Goal: Navigation & Orientation: Find specific page/section

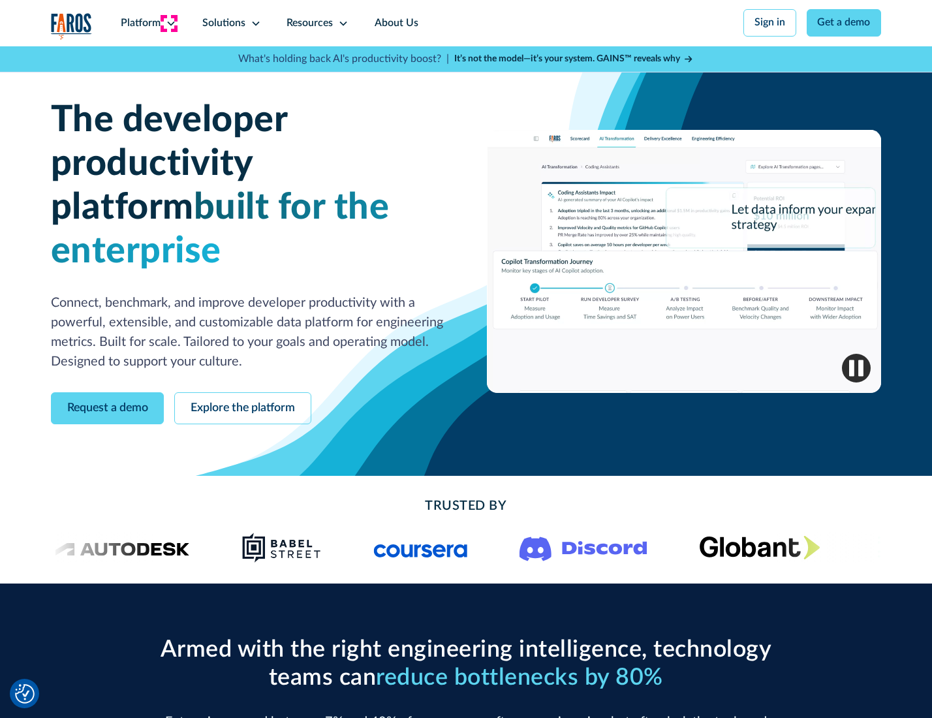
click at [169, 23] on icon at bounding box center [171, 23] width 10 height 10
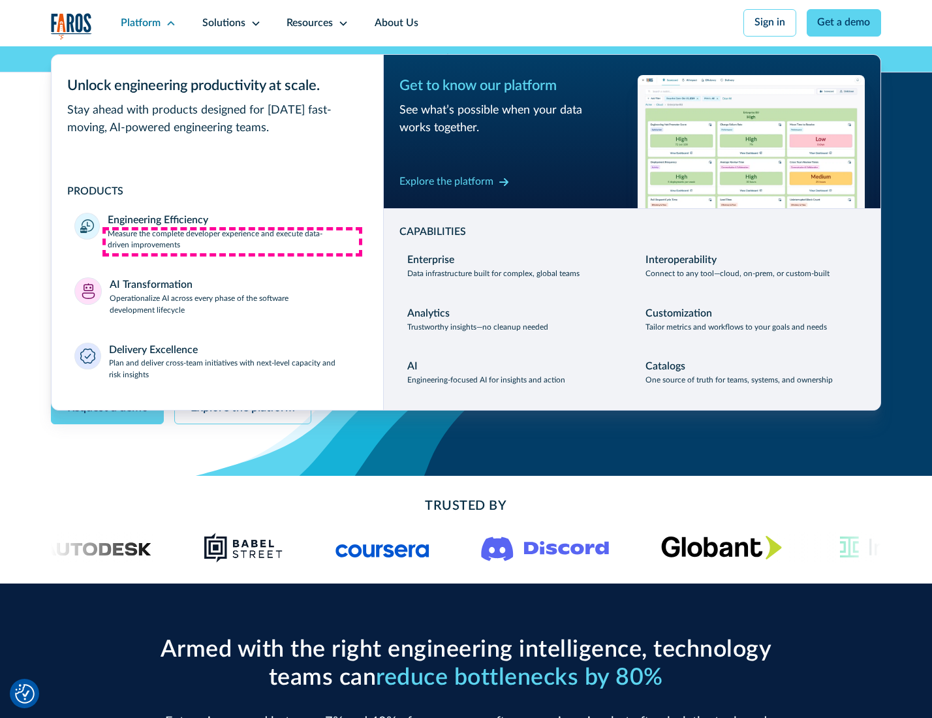
click at [232, 242] on p "Measure the complete developer experience and execute data-driven improvements" at bounding box center [234, 241] width 252 height 24
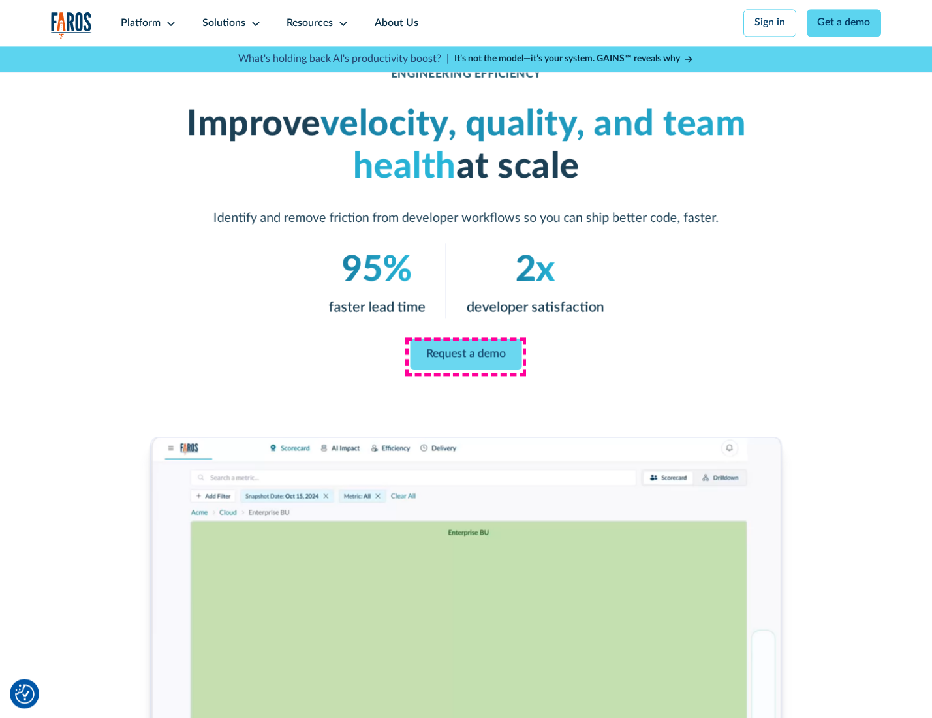
click at [466, 356] on link "Request a demo" at bounding box center [467, 354] width 112 height 31
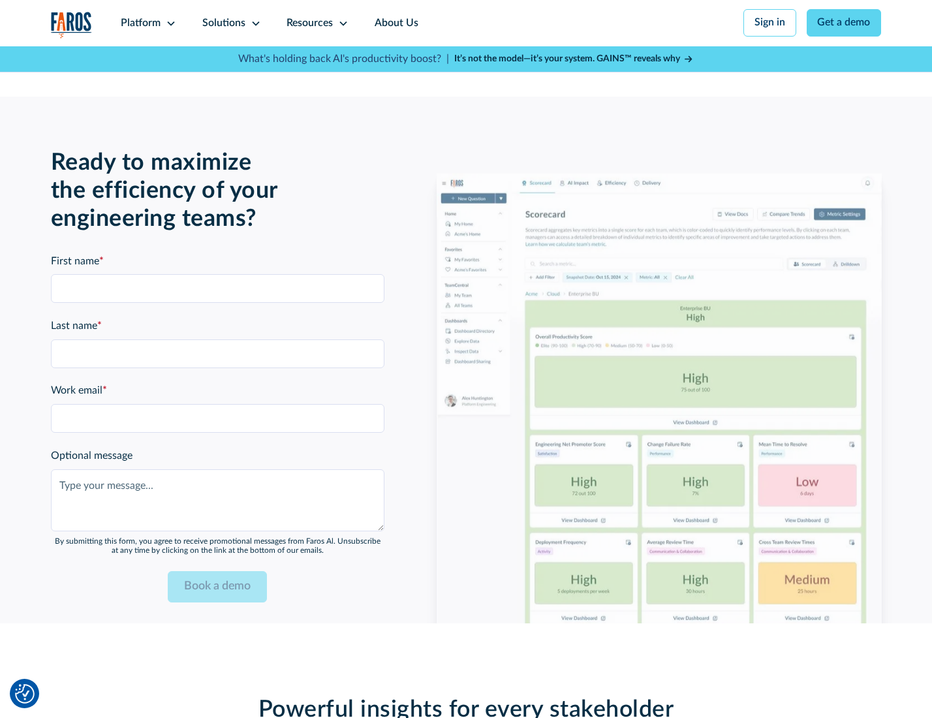
scroll to position [2842, 0]
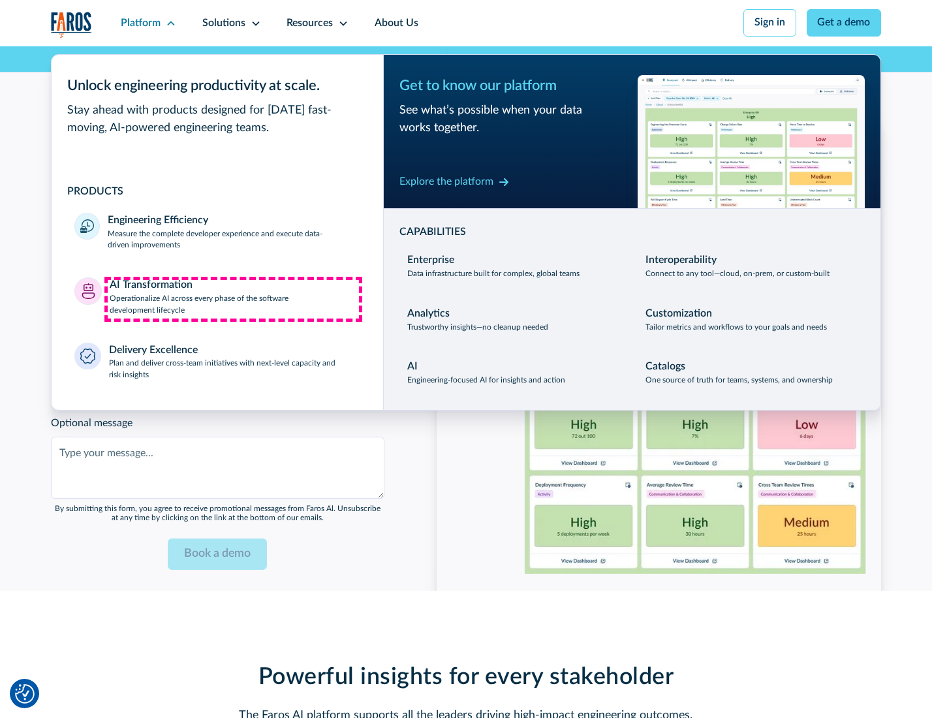
click at [233, 299] on p "Operationalize AI across every phase of the software development lifecycle" at bounding box center [235, 305] width 251 height 24
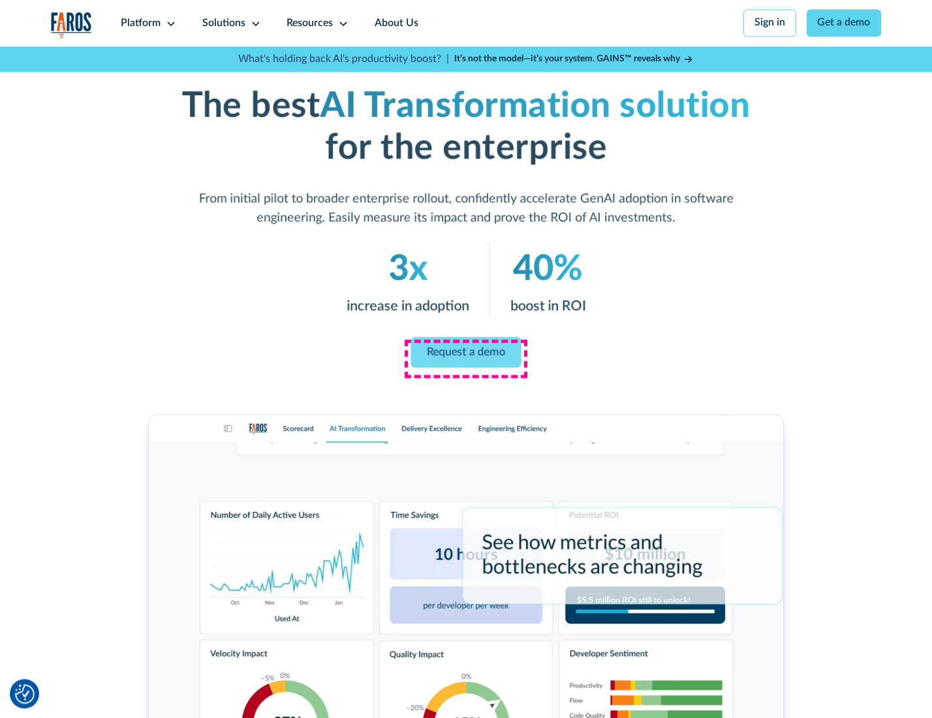
click at [466, 355] on link "Request a demo" at bounding box center [466, 352] width 110 height 31
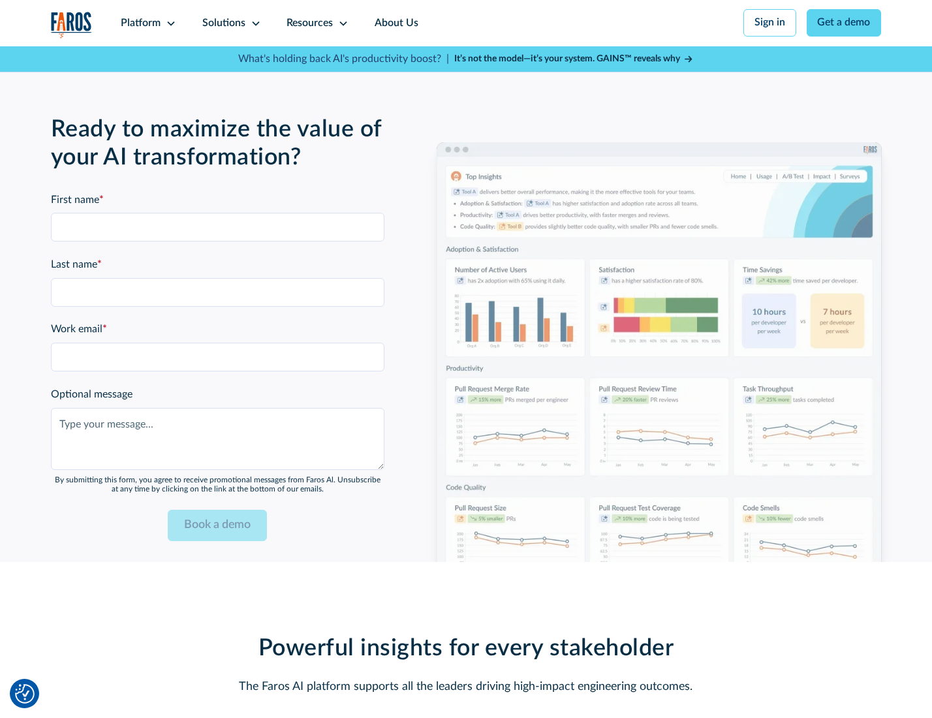
scroll to position [3157, 0]
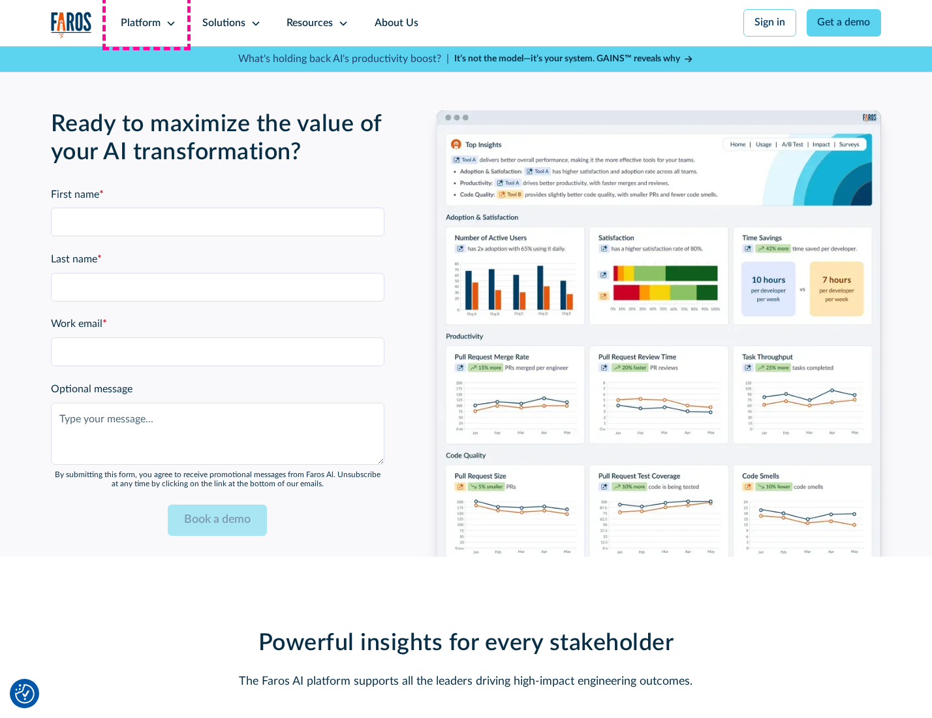
click at [146, 23] on div "Platform" at bounding box center [141, 24] width 40 height 16
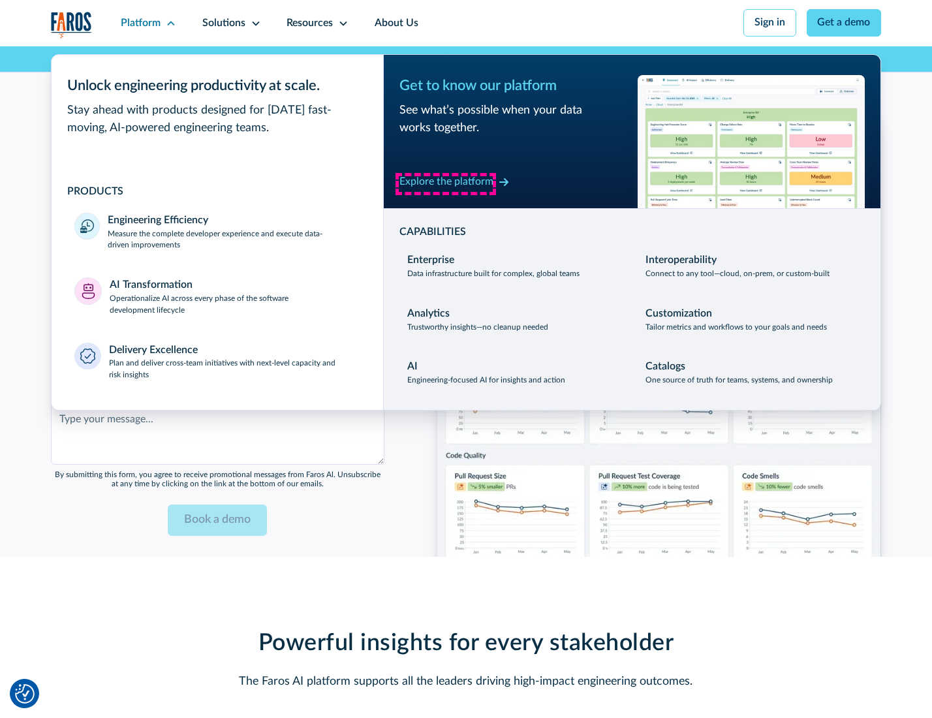
click at [446, 183] on div "Explore the platform" at bounding box center [447, 182] width 94 height 16
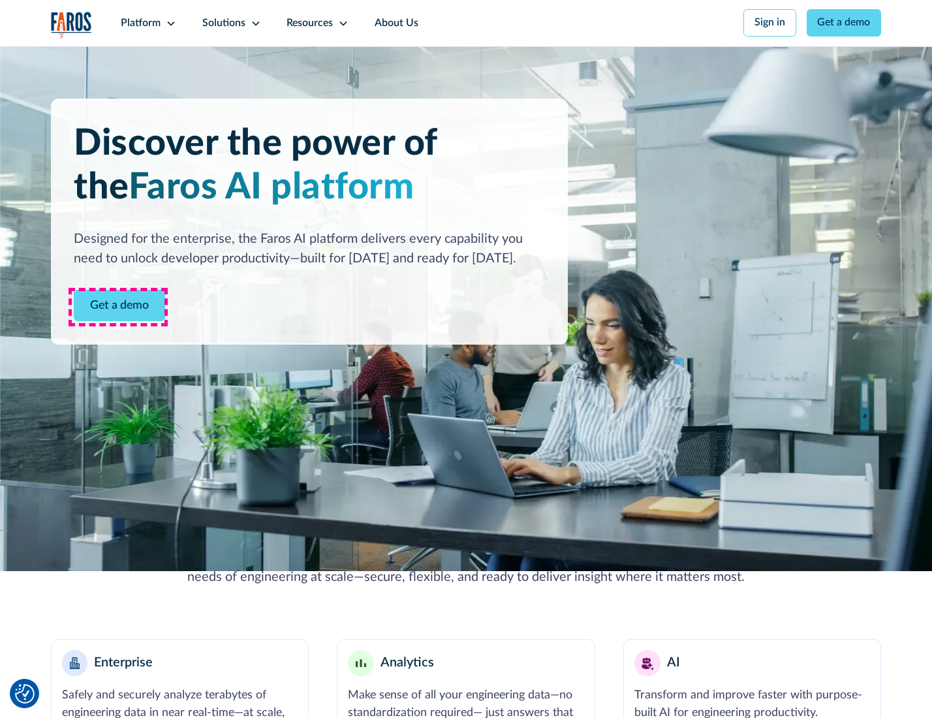
click at [118, 307] on link "Get a demo" at bounding box center [119, 306] width 91 height 32
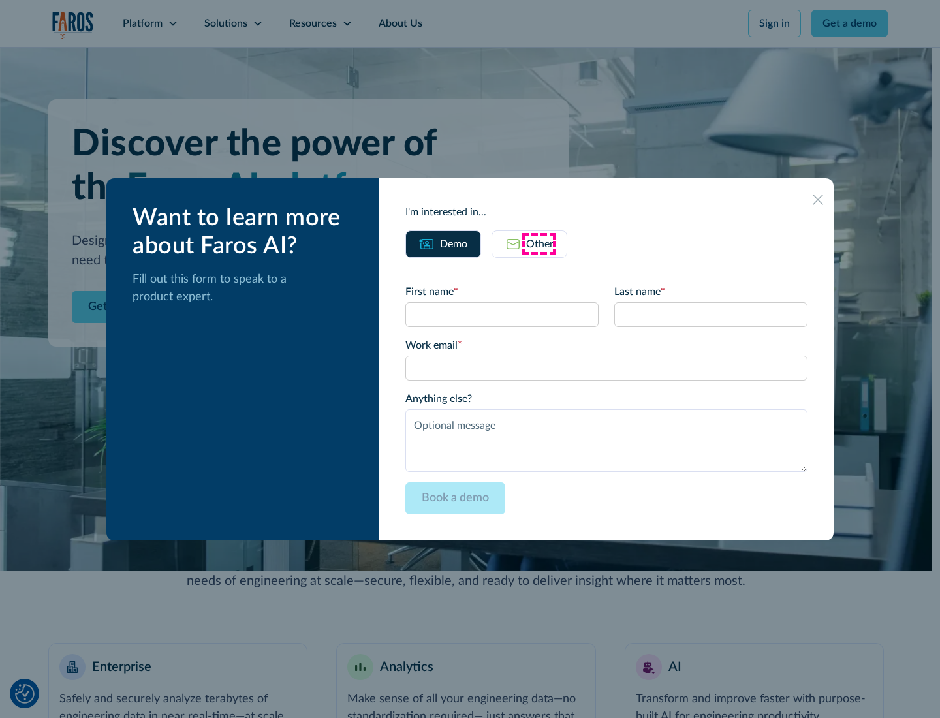
click at [539, 244] on div "Other" at bounding box center [539, 244] width 27 height 16
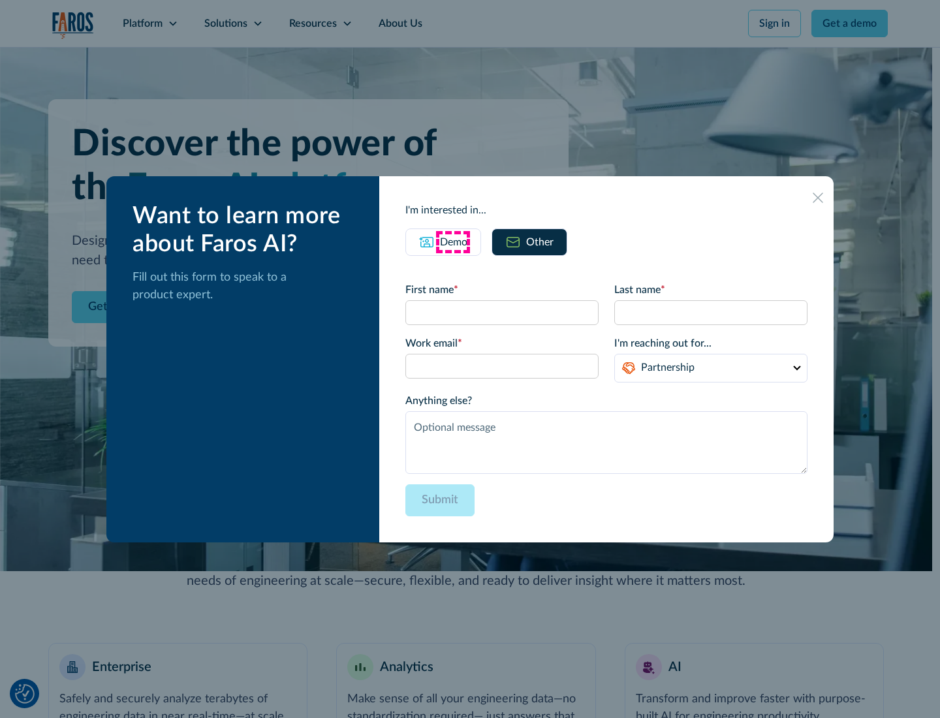
click at [453, 242] on div "Demo" at bounding box center [453, 242] width 27 height 16
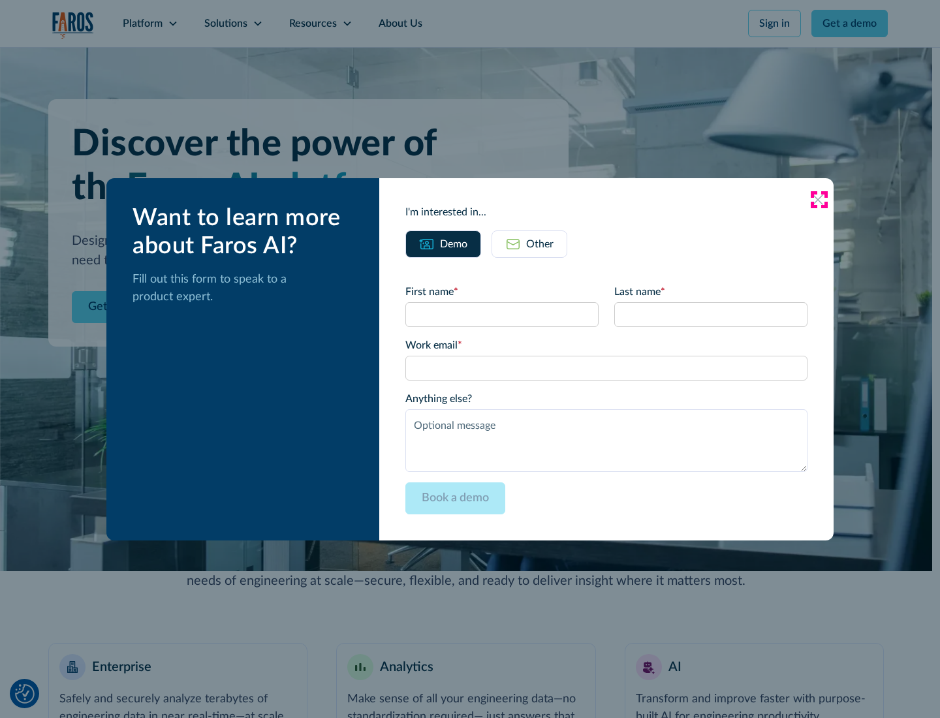
click at [819, 199] on icon at bounding box center [818, 200] width 10 height 10
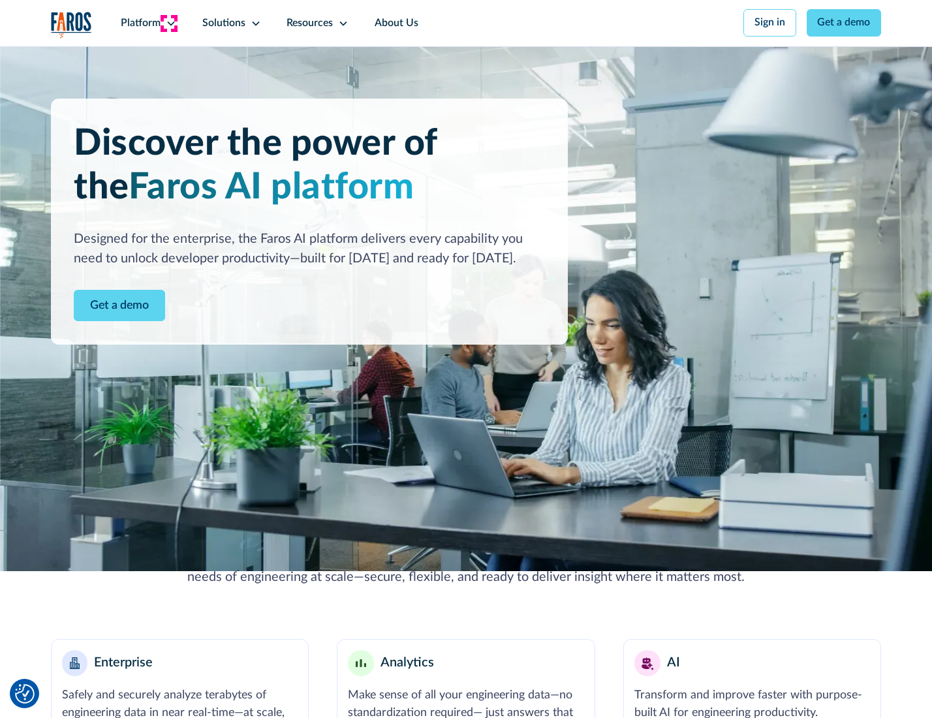
click at [169, 23] on icon at bounding box center [171, 23] width 10 height 10
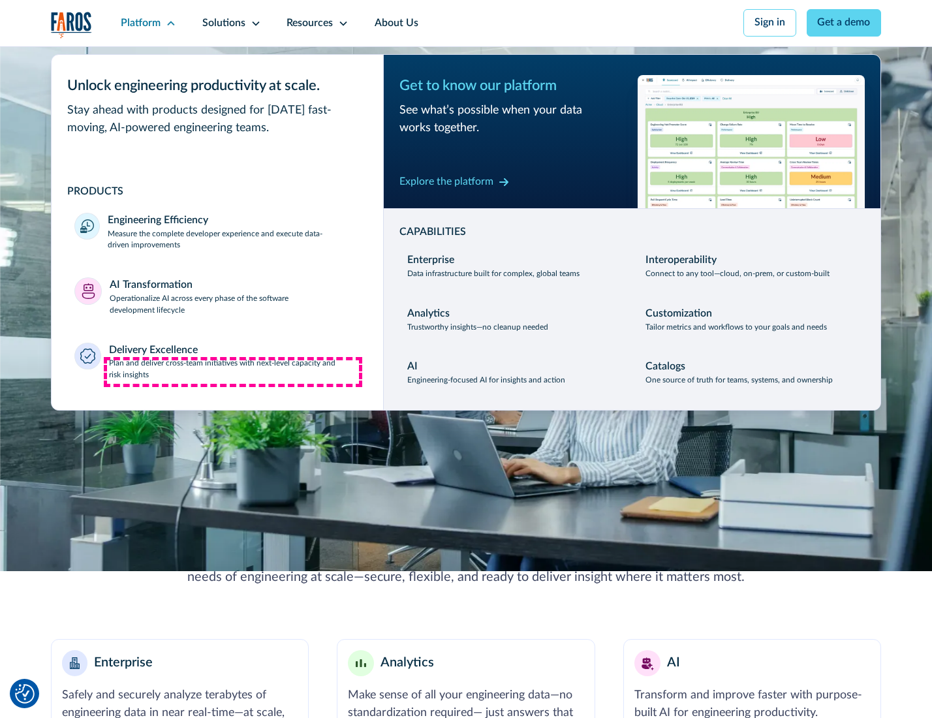
click at [233, 372] on p "Plan and deliver cross-team initiatives with next-level capacity and risk insig…" at bounding box center [234, 370] width 251 height 24
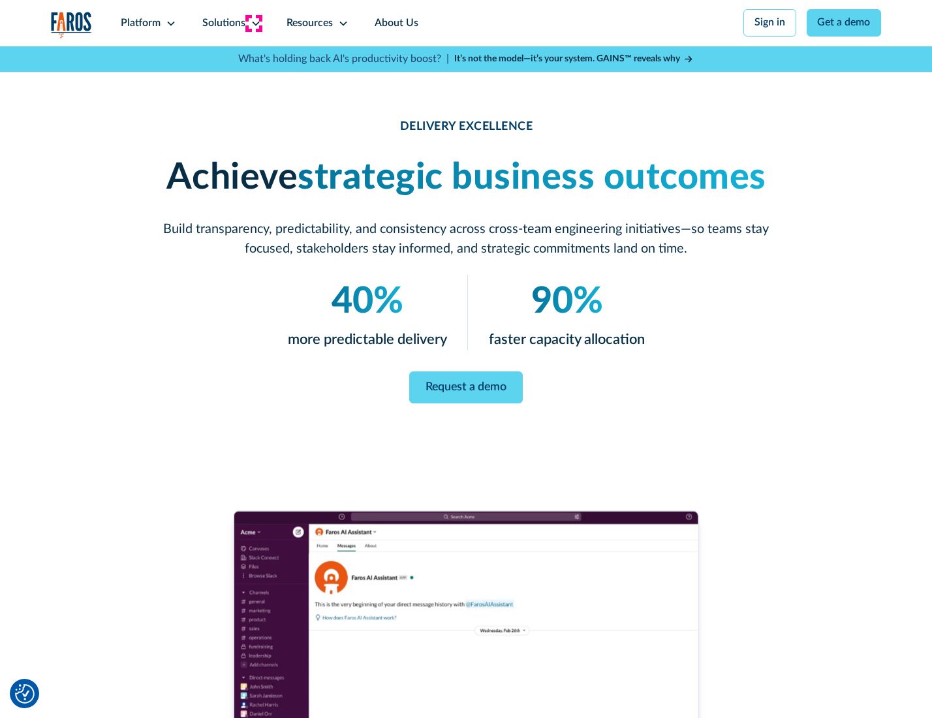
click at [253, 23] on icon at bounding box center [256, 23] width 10 height 10
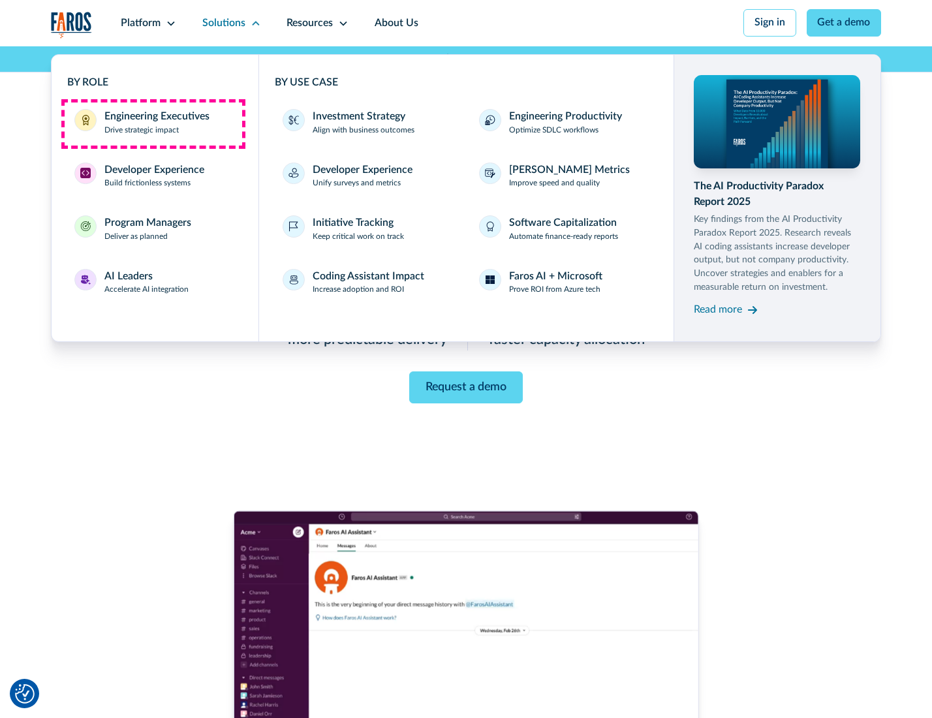
click at [153, 123] on div "Engineering Executives" at bounding box center [156, 117] width 105 height 16
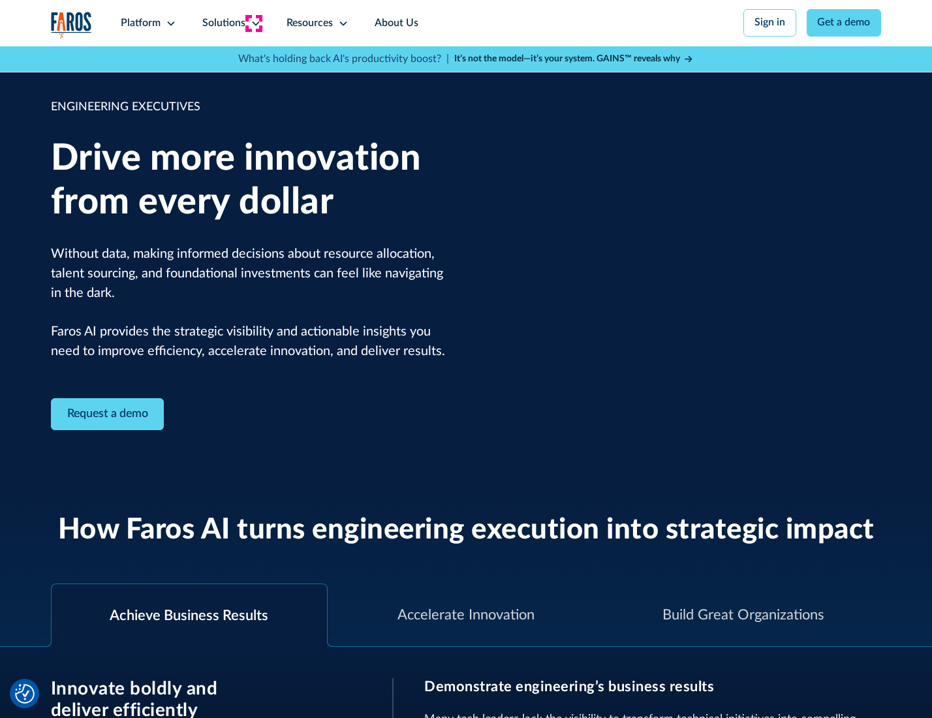
click at [253, 23] on icon at bounding box center [256, 23] width 10 height 10
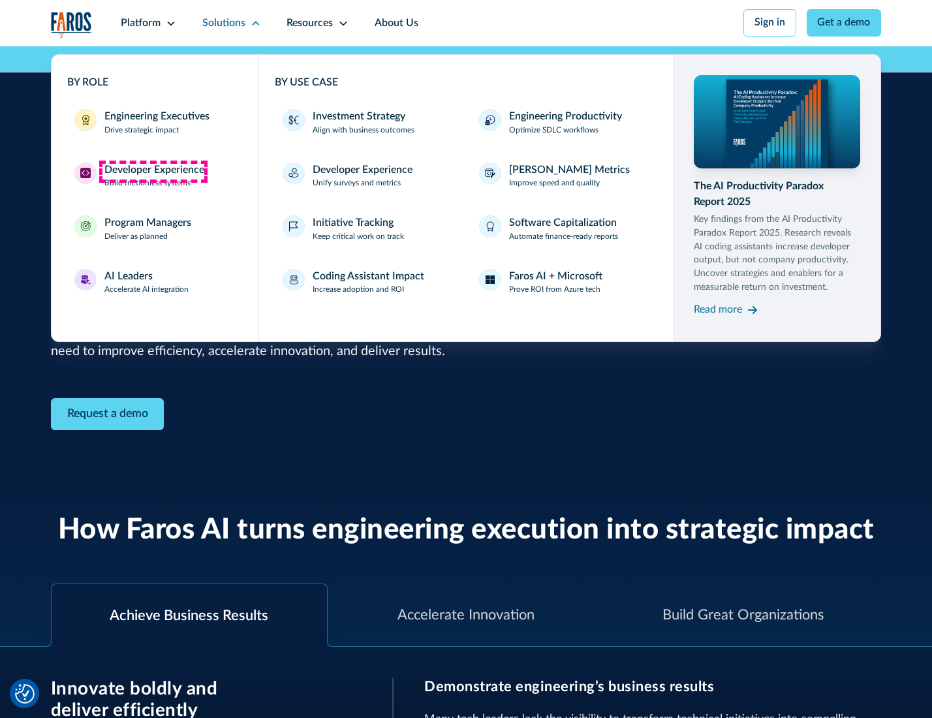
click at [153, 171] on div "Developer Experience" at bounding box center [154, 171] width 100 height 16
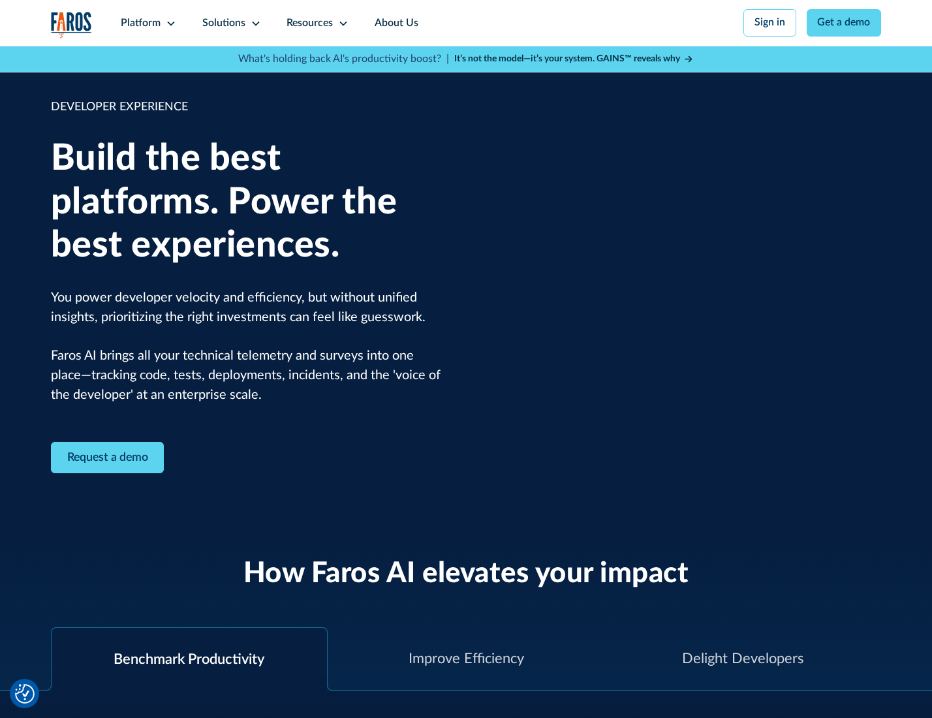
click at [230, 23] on div "Solutions" at bounding box center [223, 24] width 43 height 16
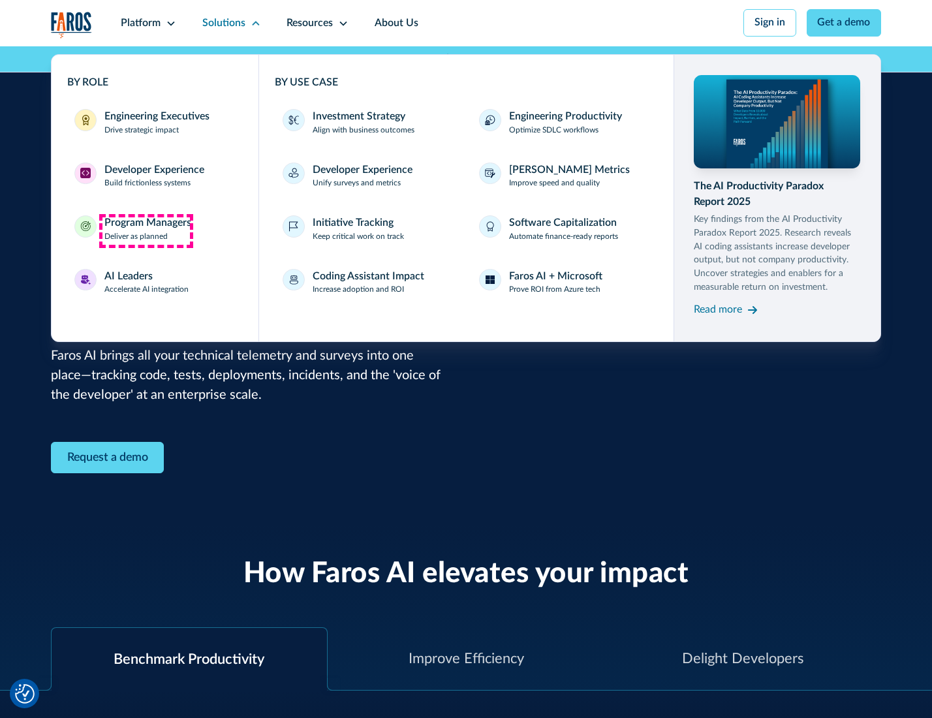
click at [146, 231] on div "Program Managers" at bounding box center [147, 223] width 87 height 16
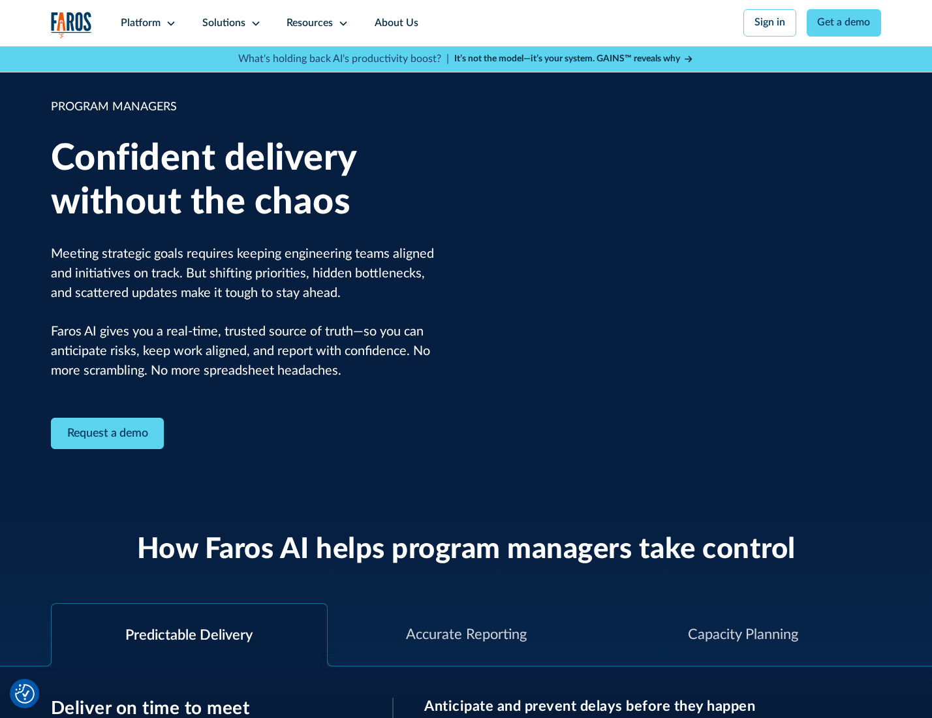
click at [253, 24] on icon at bounding box center [256, 23] width 10 height 10
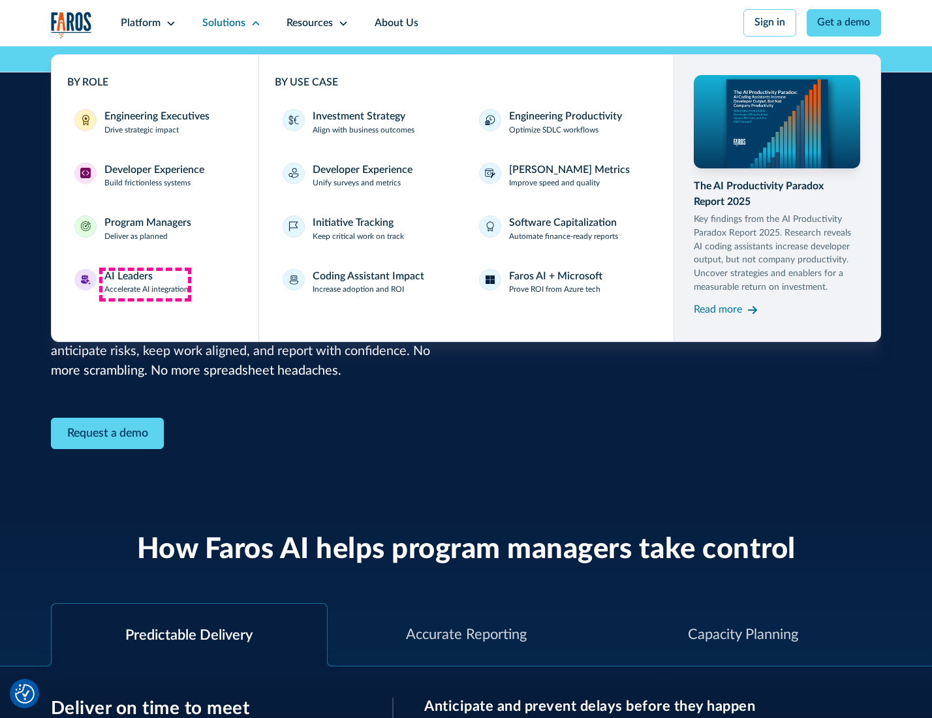
click at [145, 284] on div "AI Leaders" at bounding box center [128, 277] width 48 height 16
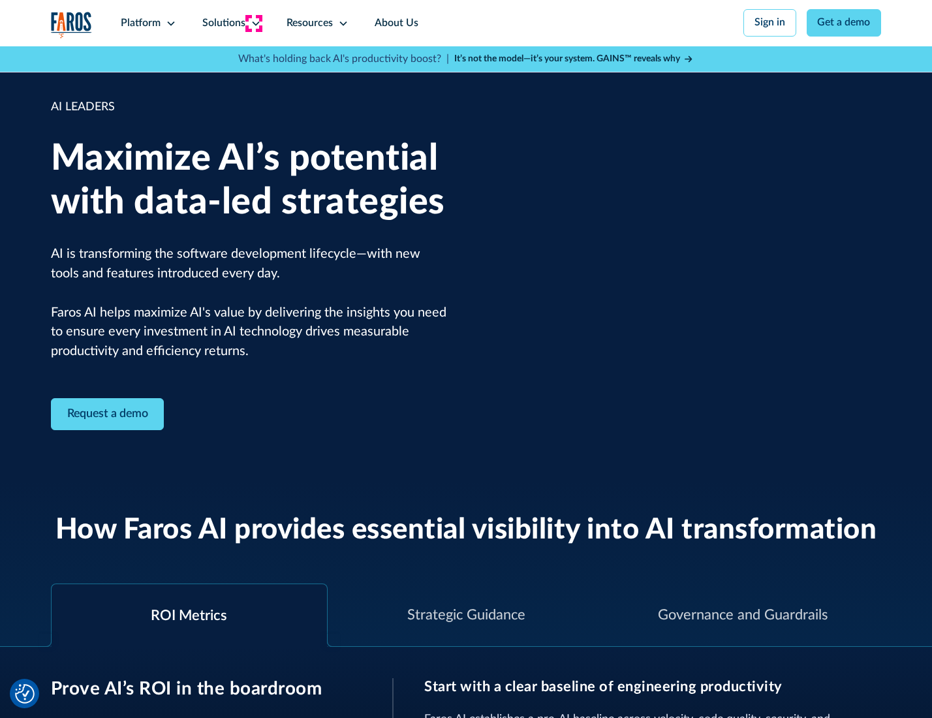
click at [253, 23] on icon at bounding box center [256, 23] width 10 height 10
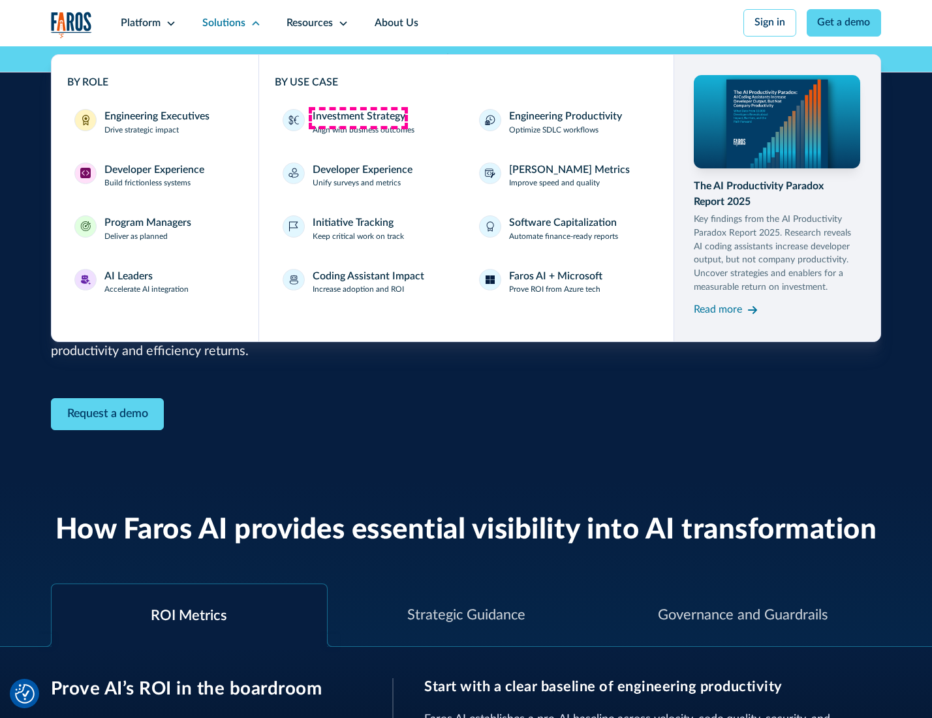
click at [358, 118] on div "Investment Strategy" at bounding box center [359, 117] width 93 height 16
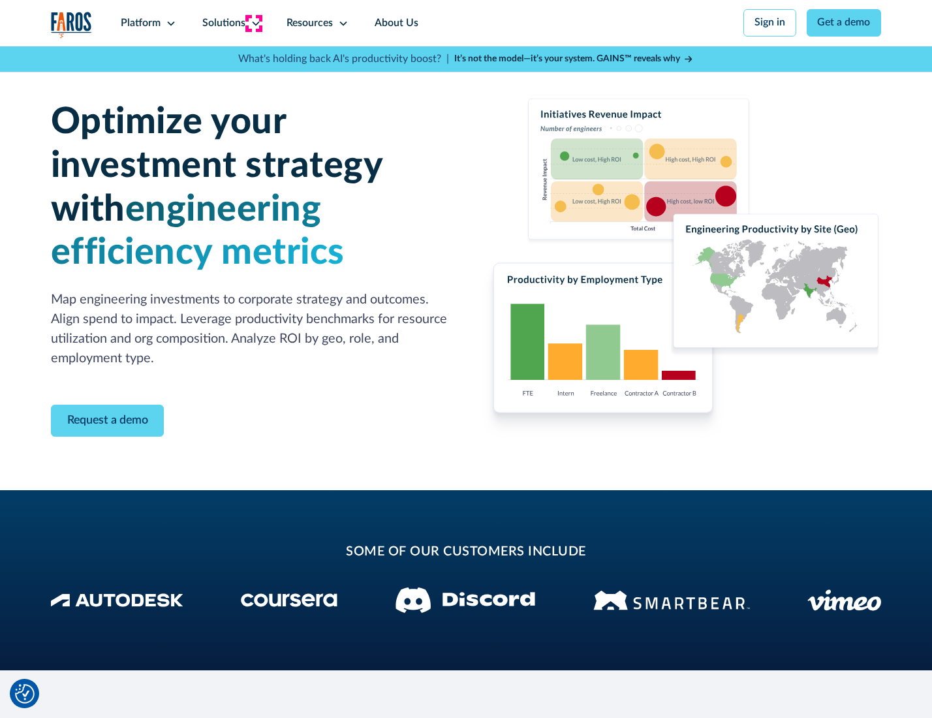
click at [253, 23] on icon at bounding box center [256, 23] width 10 height 10
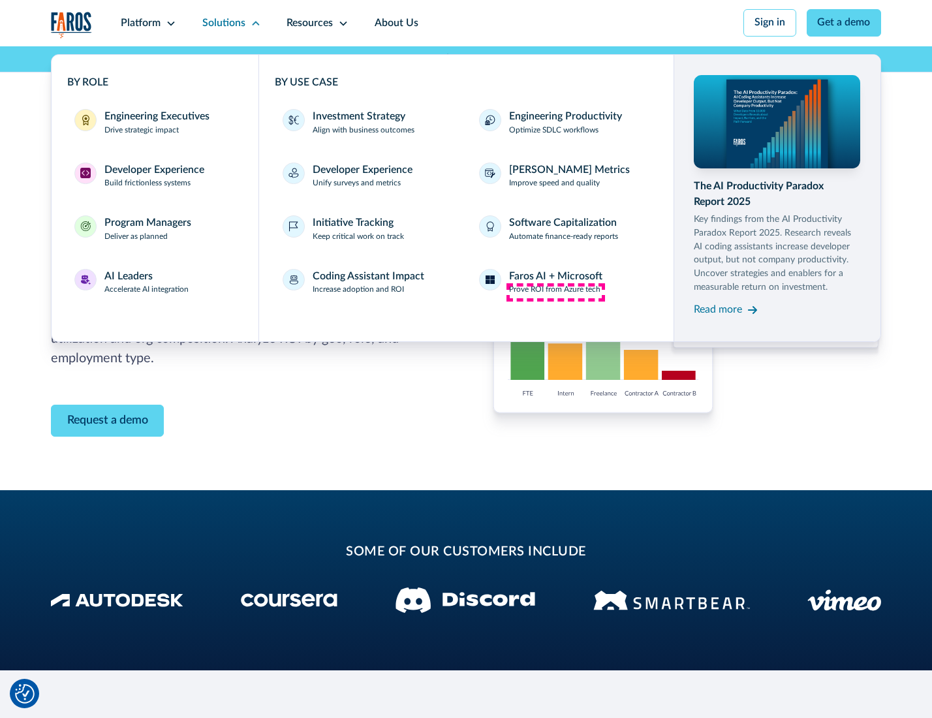
click at [556, 292] on p "Prove ROI from Azure tech" at bounding box center [554, 290] width 91 height 12
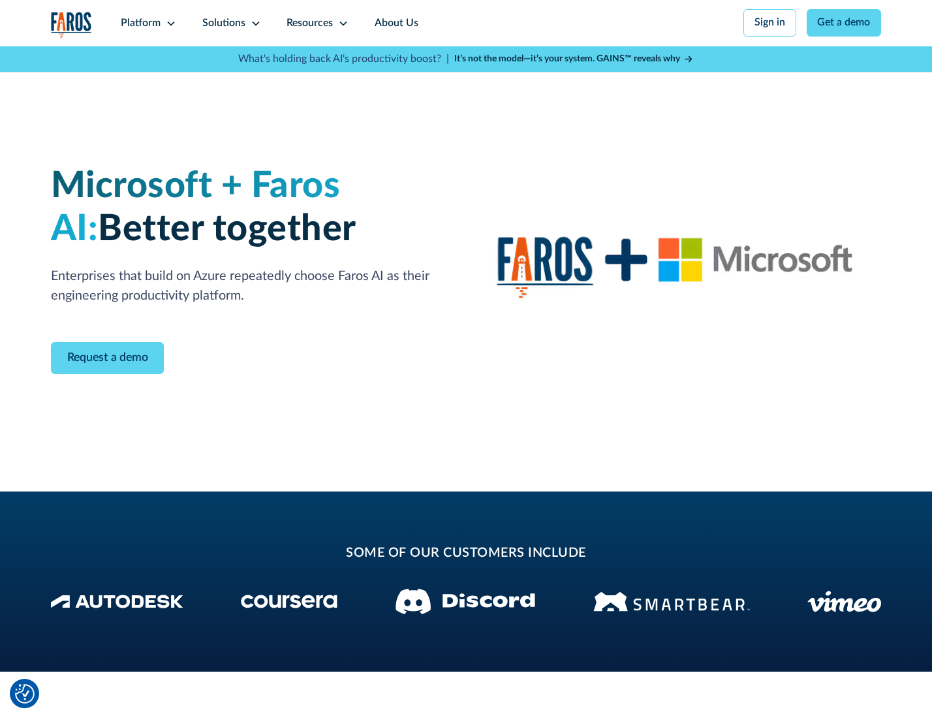
click at [253, 23] on icon at bounding box center [256, 23] width 10 height 10
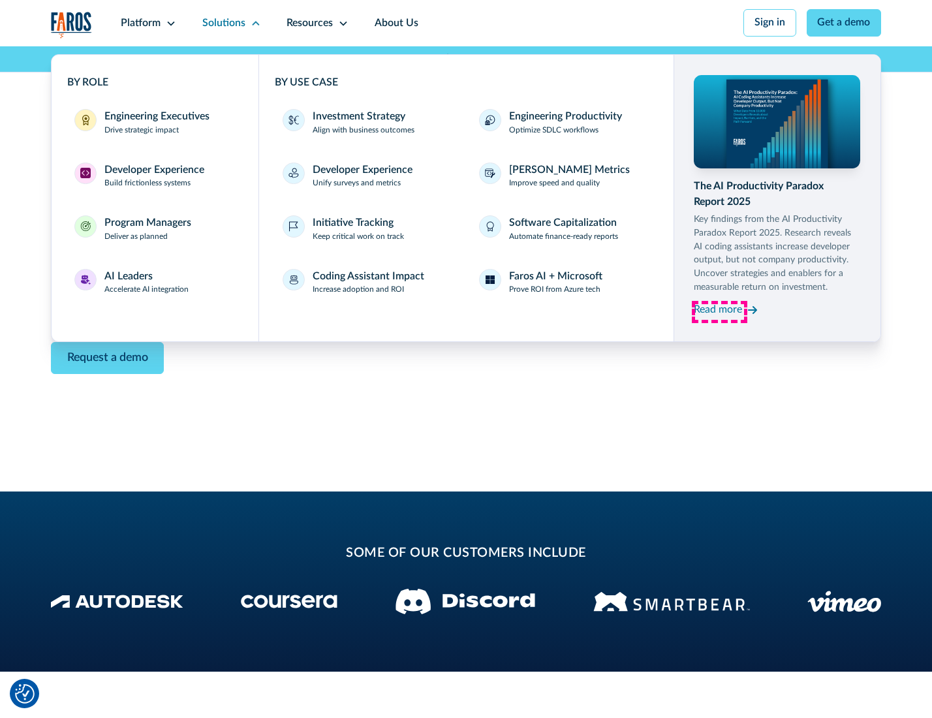
click at [720, 312] on div "Read more" at bounding box center [718, 310] width 48 height 16
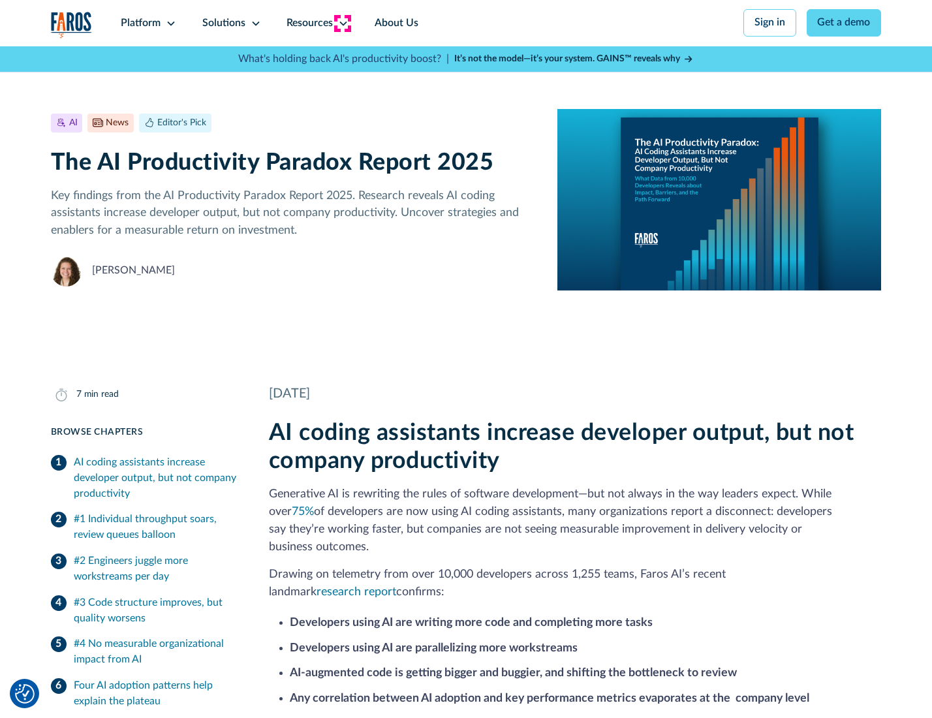
click at [342, 23] on icon at bounding box center [343, 23] width 10 height 10
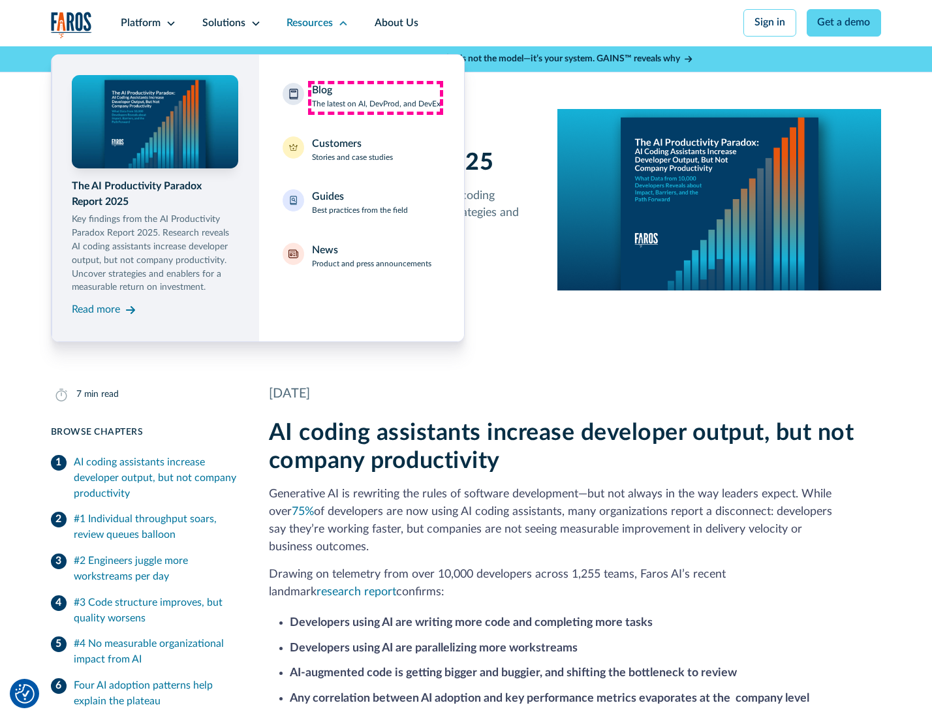
click at [375, 97] on div "Blog The latest on AI, DevProd, and DevEx" at bounding box center [376, 96] width 129 height 27
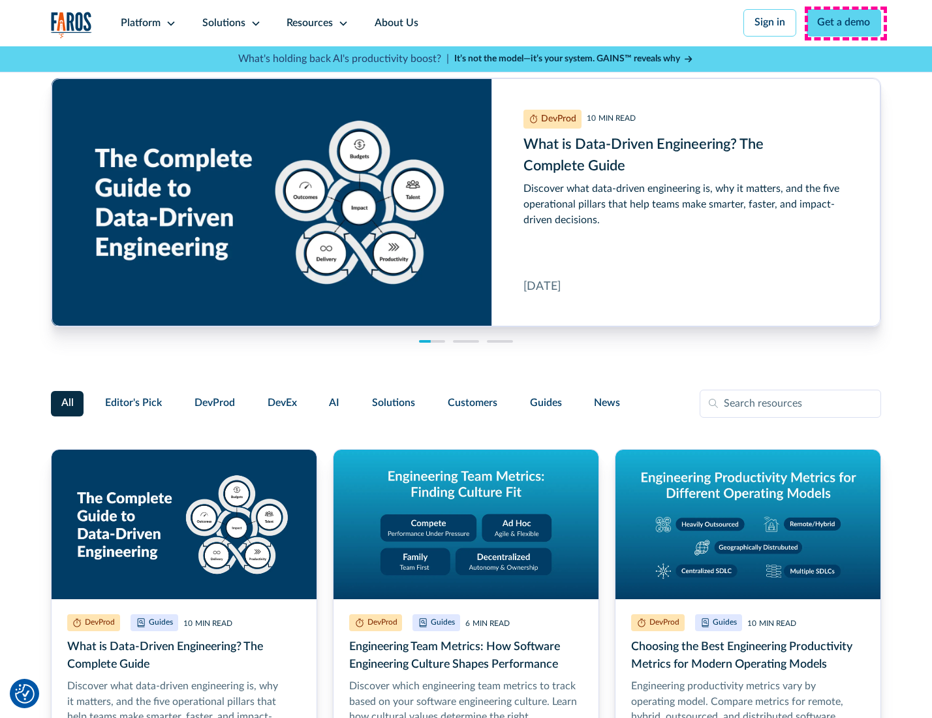
click at [846, 23] on link "Get a demo" at bounding box center [844, 22] width 75 height 27
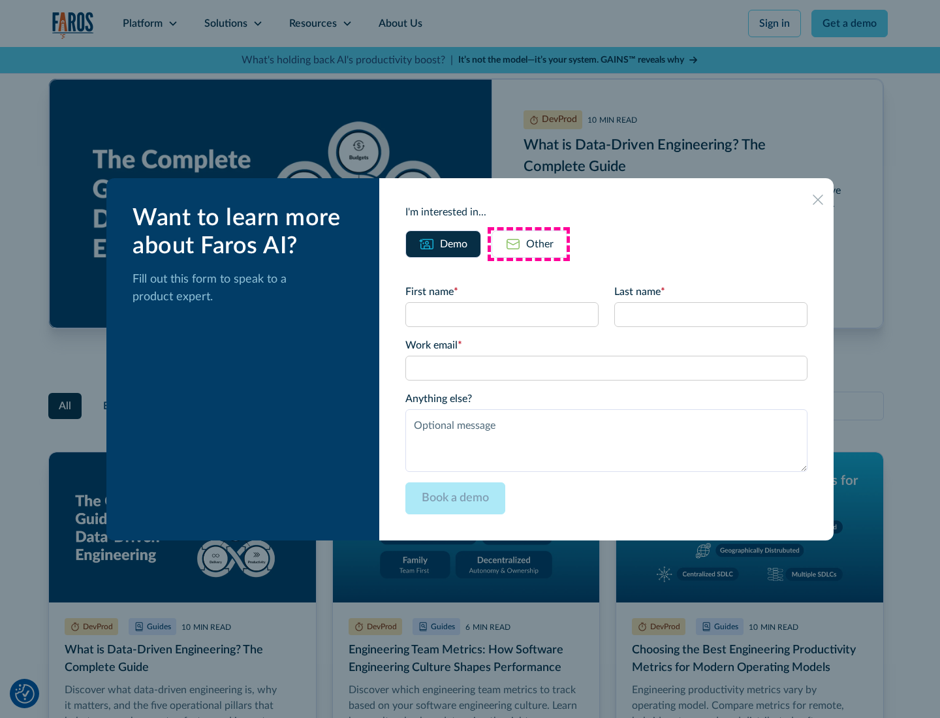
click at [529, 244] on div "Other" at bounding box center [539, 244] width 27 height 16
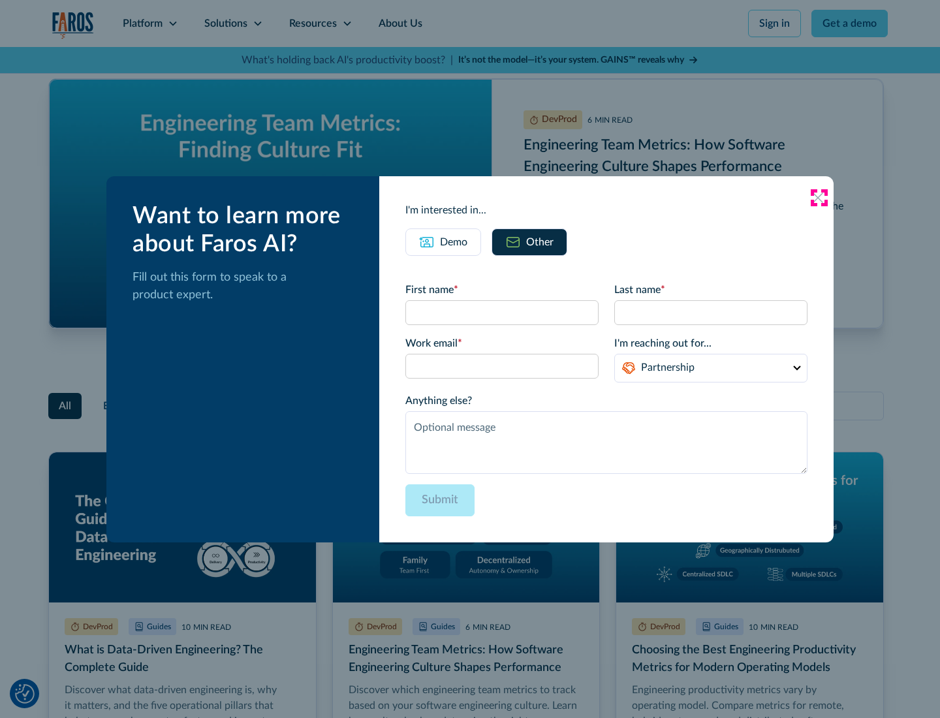
click at [819, 197] on icon at bounding box center [818, 198] width 10 height 10
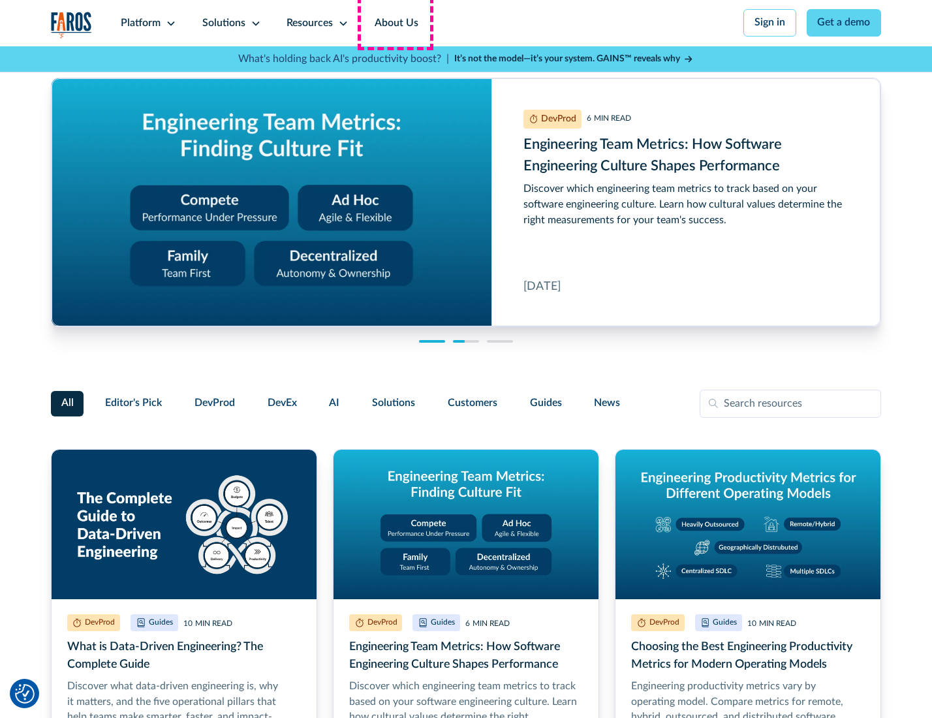
click at [395, 23] on link "About Us" at bounding box center [397, 23] width 70 height 46
